Goal: Transaction & Acquisition: Download file/media

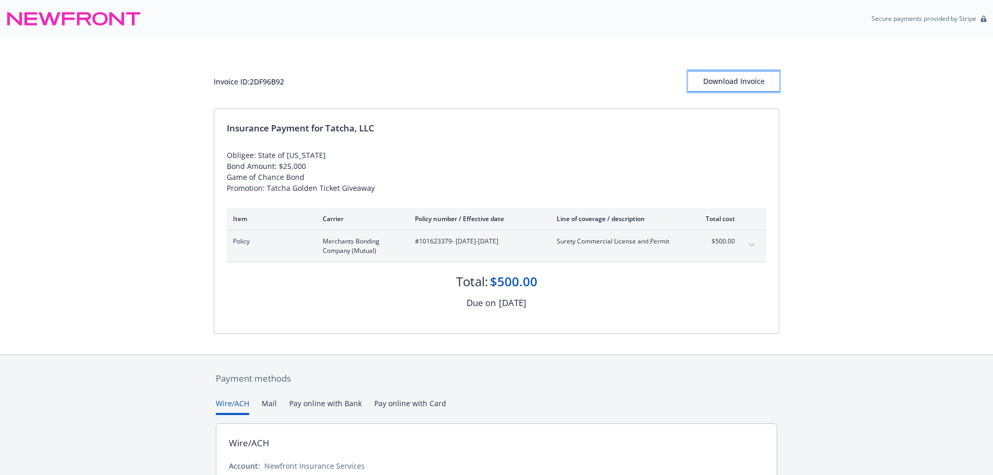
click at [742, 81] on div "Download Invoice" at bounding box center [733, 81] width 91 height 20
